Goal: Transaction & Acquisition: Purchase product/service

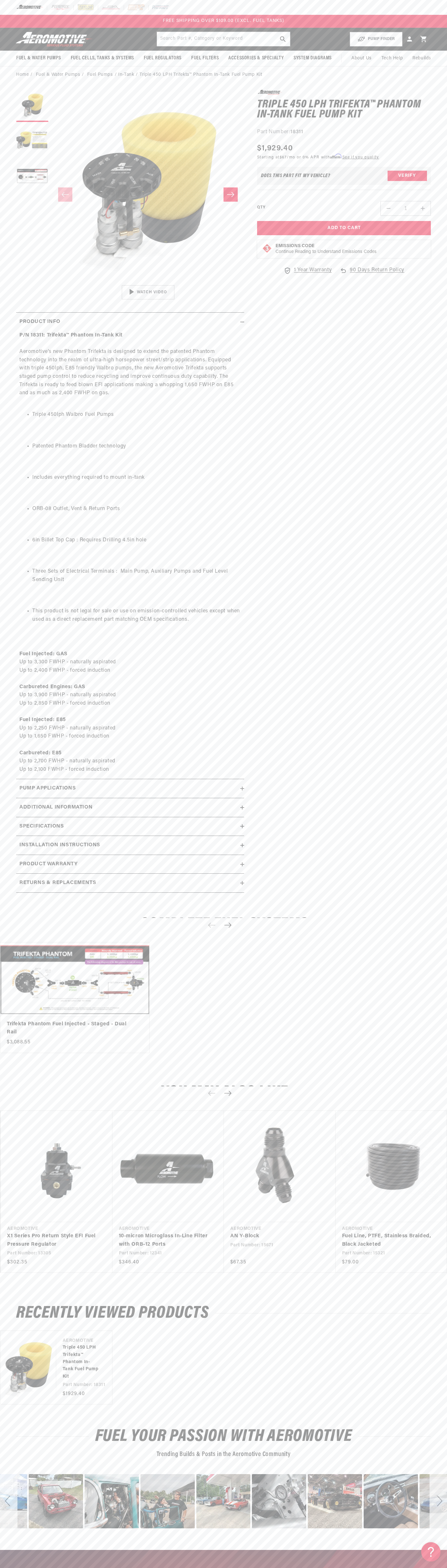
click at [194, 4] on div at bounding box center [224, 7] width 447 height 15
click at [432, 1289] on div "You may also like Vendor Aeromotive Part Number: 13305 Regular price" at bounding box center [224, 1183] width 447 height 223
click at [231, 1563] on html "Skip to content Your cart Your cart is empty Loading... You may also like Subto…" at bounding box center [224, 784] width 447 height 1568
click at [4, 567] on section "0.0 star rating Write a review Triple 450 LPH Trifekta™ Phantom In-Tank Fuel Pu…" at bounding box center [224, 493] width 447 height 820
